Goal: Information Seeking & Learning: Learn about a topic

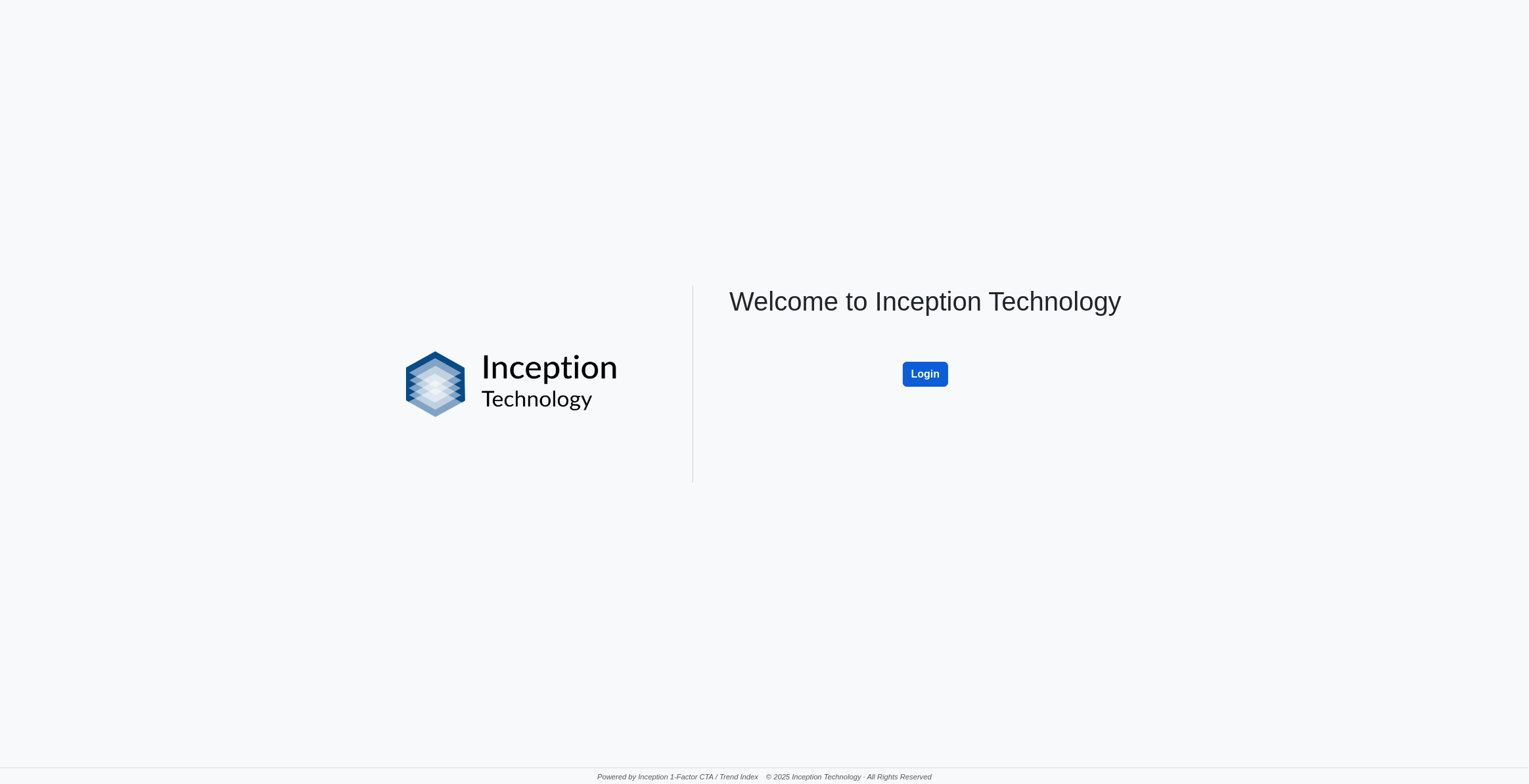
click at [926, 375] on button "Login" at bounding box center [926, 374] width 46 height 25
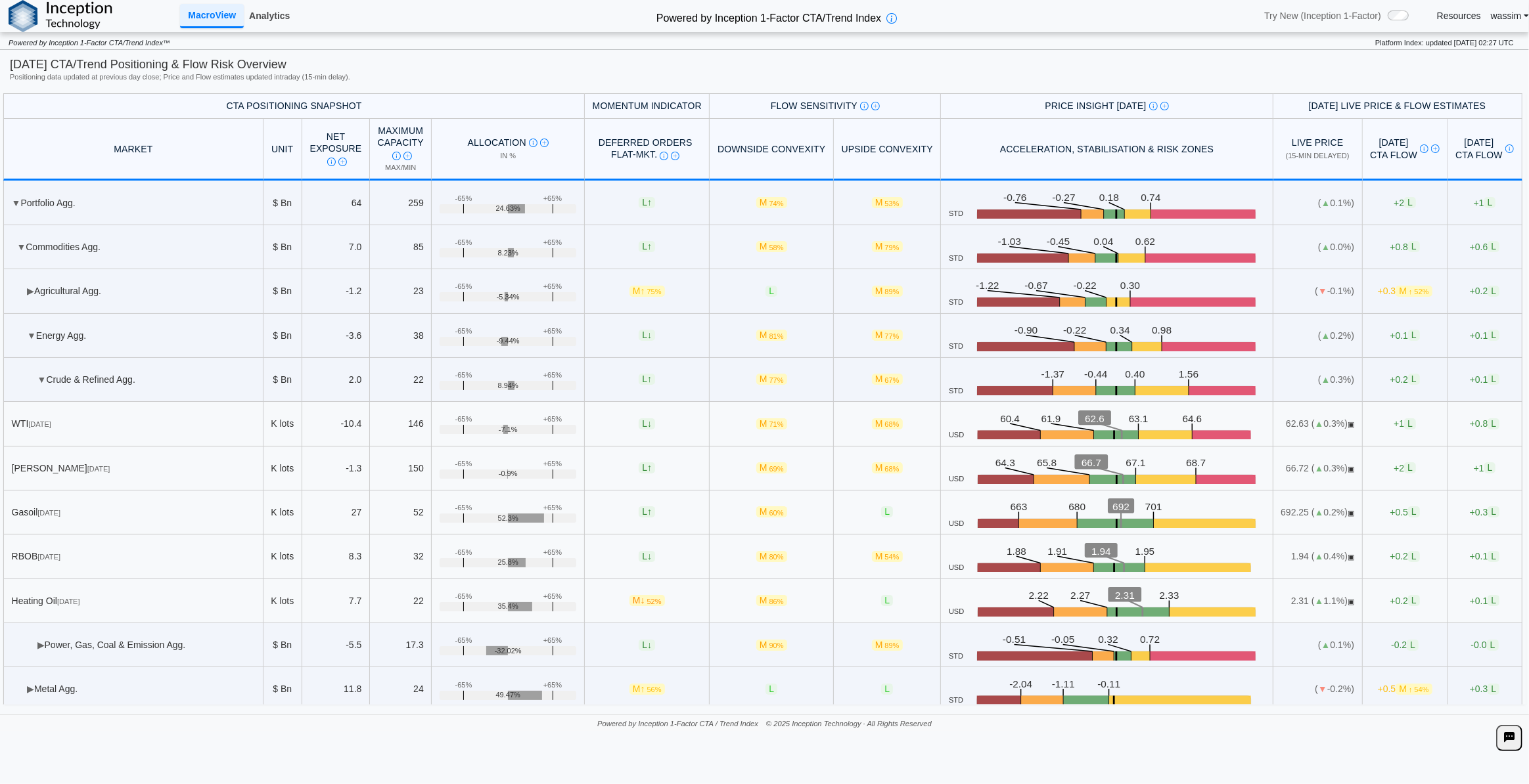
click at [276, 19] on link "Analytics" at bounding box center [269, 16] width 51 height 23
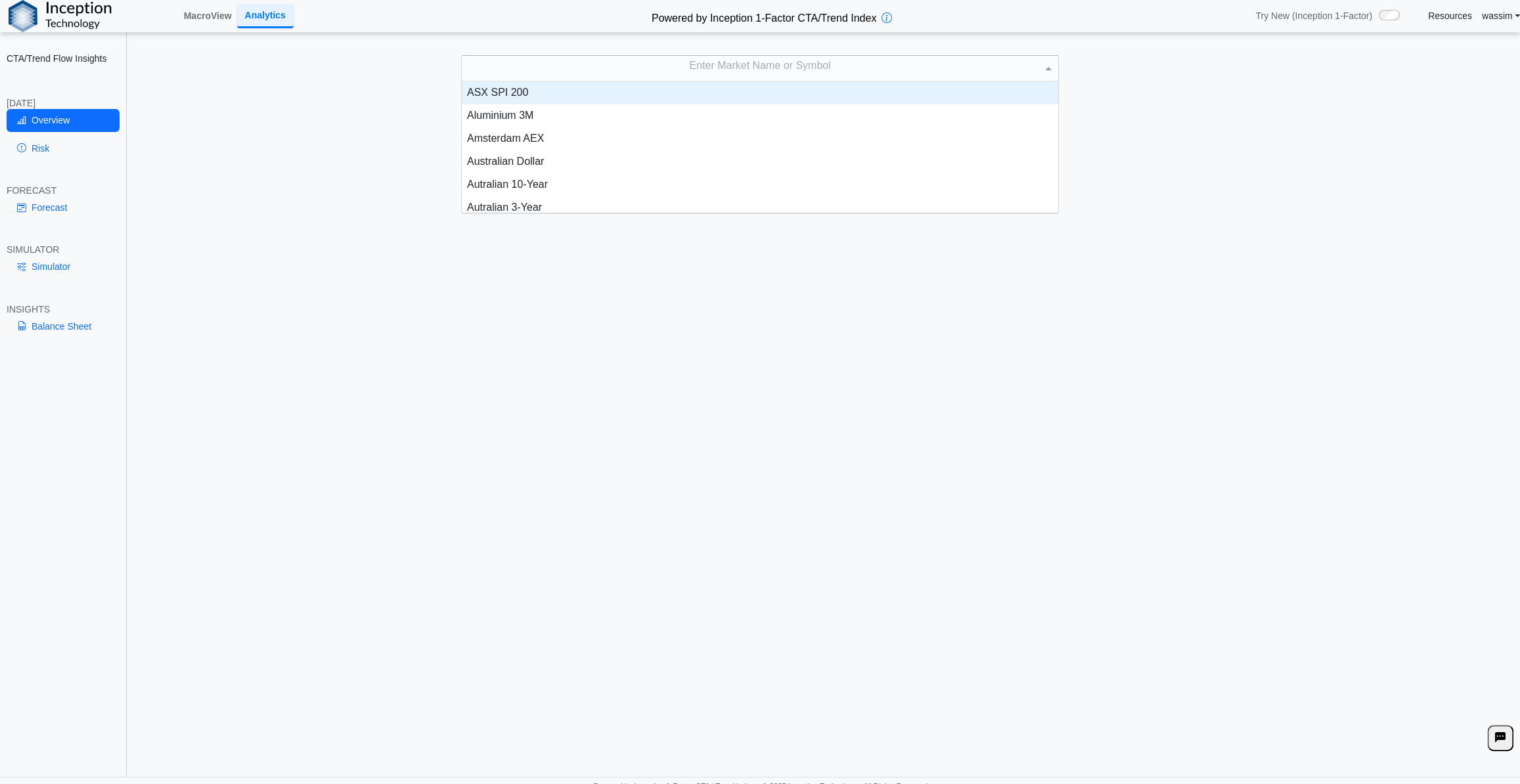
click at [657, 61] on div "Enter Market Name or Symbol" at bounding box center [760, 68] width 596 height 25
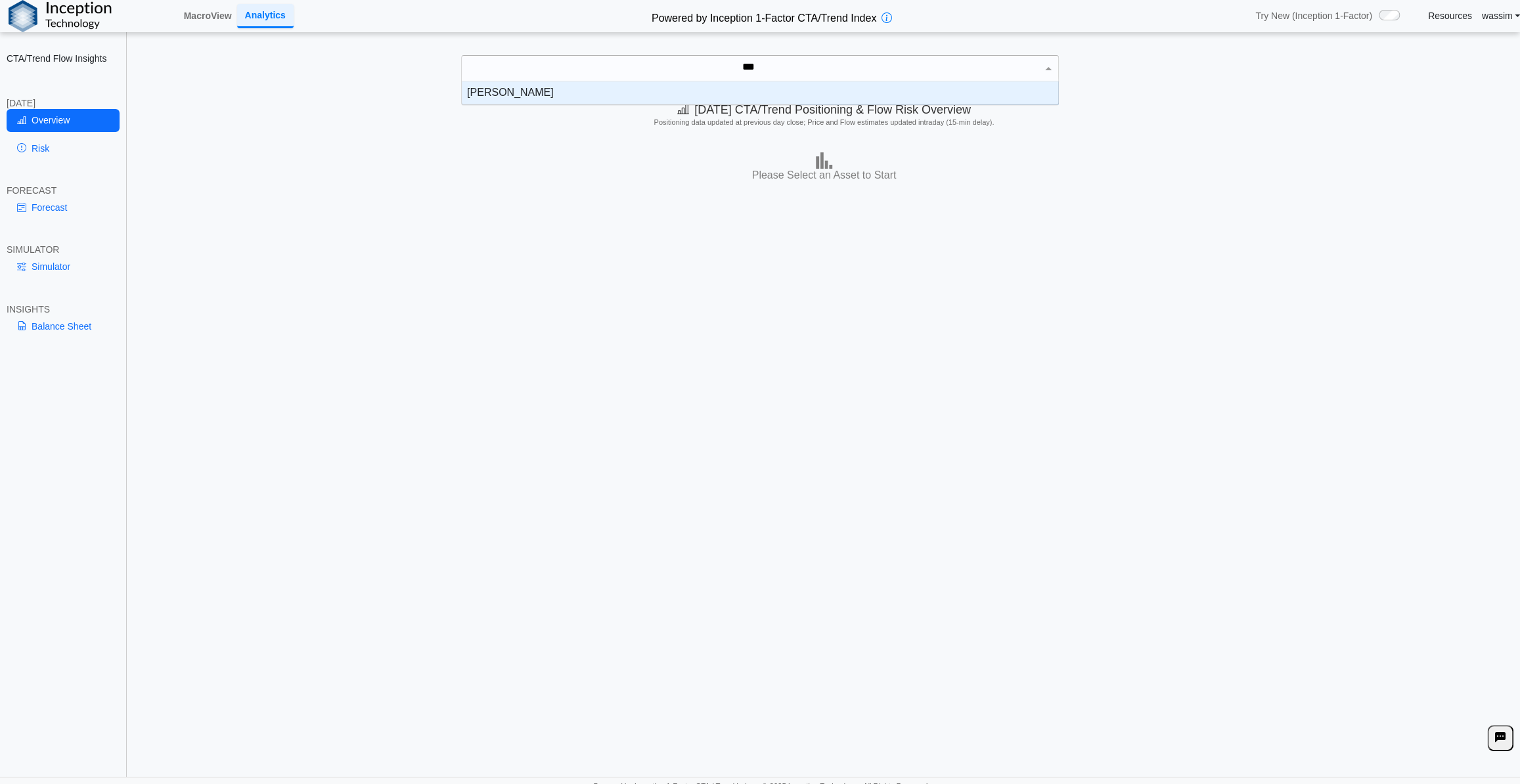
scroll to position [13, 587]
type input "*****"
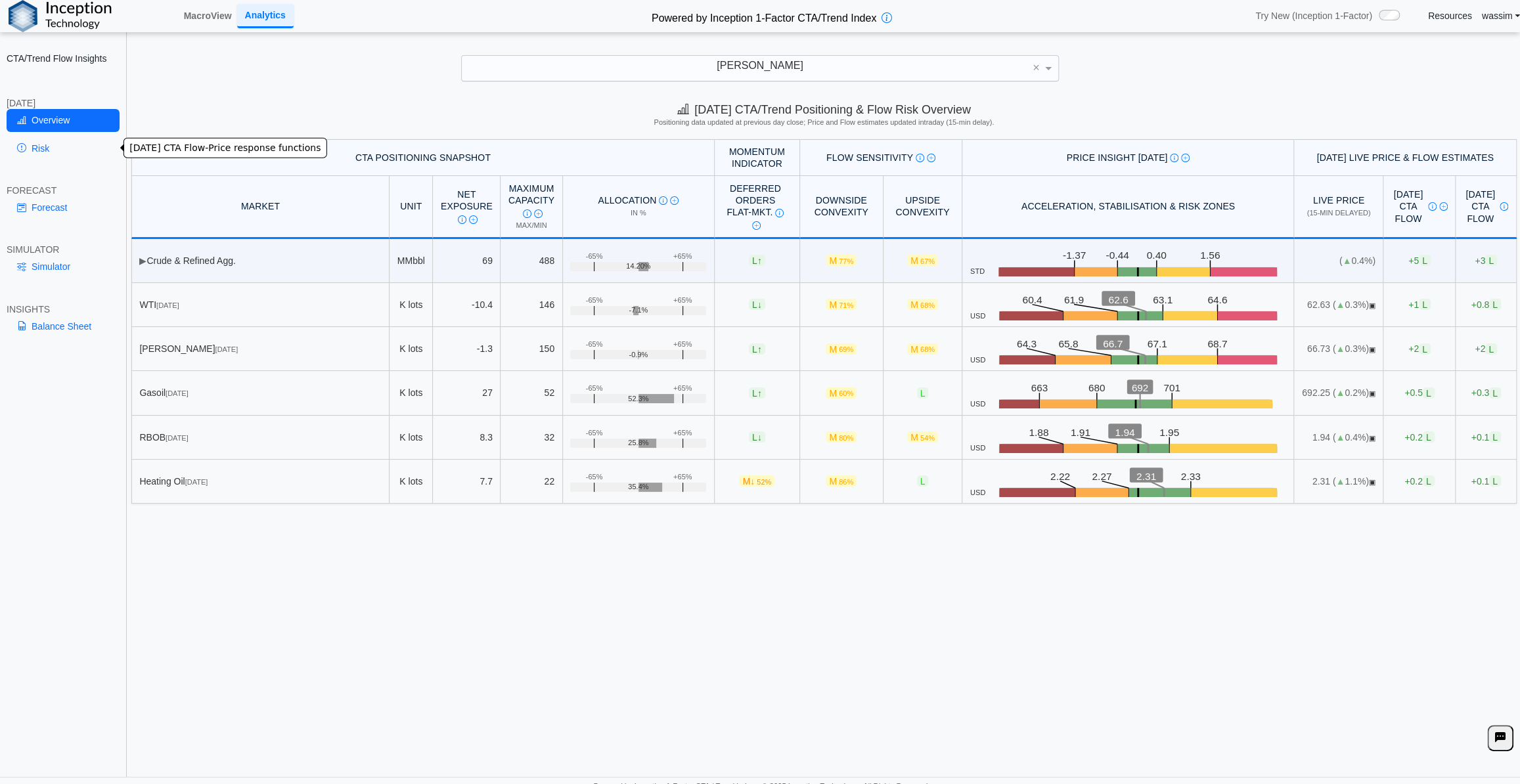
click at [59, 141] on link "Risk" at bounding box center [63, 149] width 113 height 23
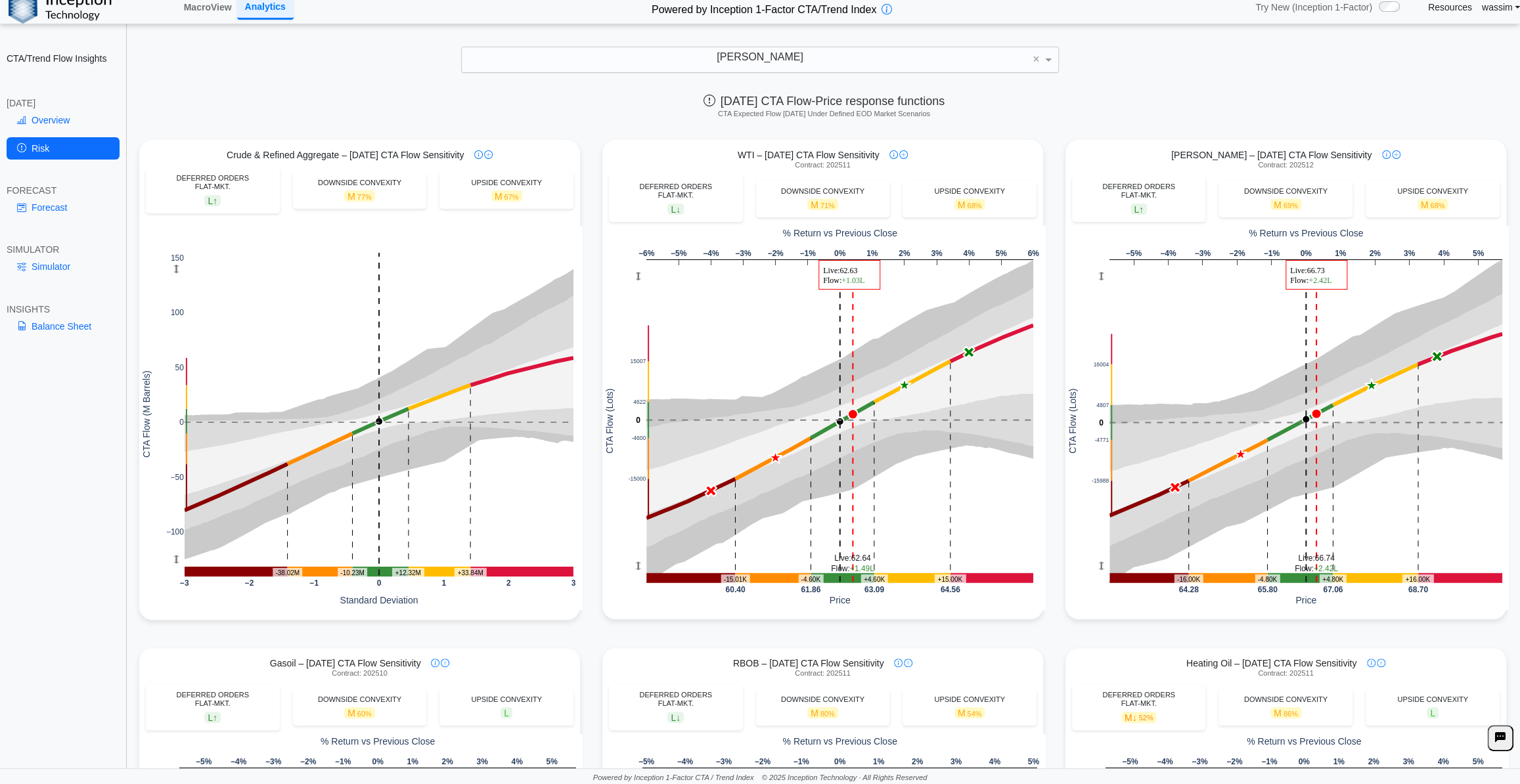
scroll to position [119, 0]
